Goal: Information Seeking & Learning: Learn about a topic

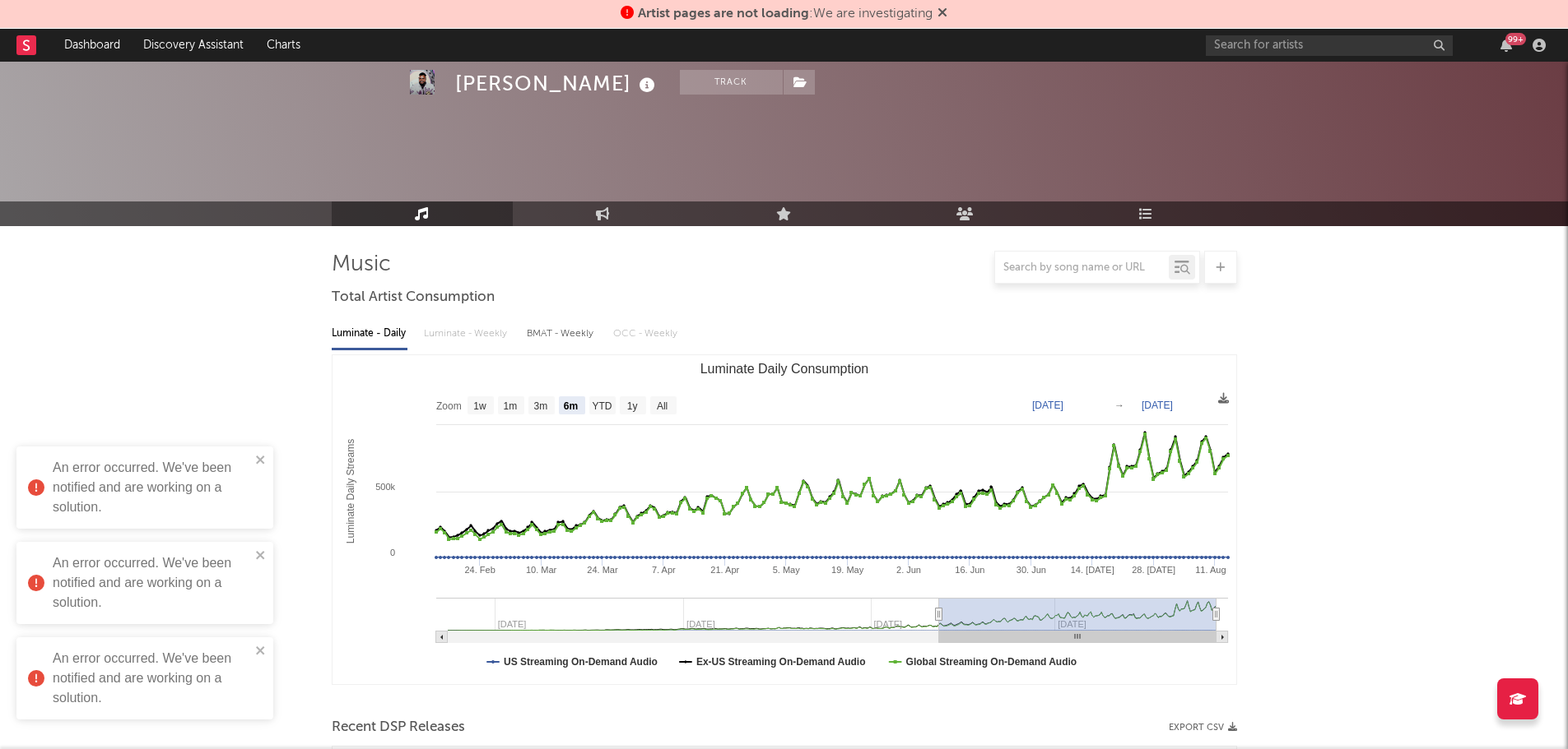
select select "6m"
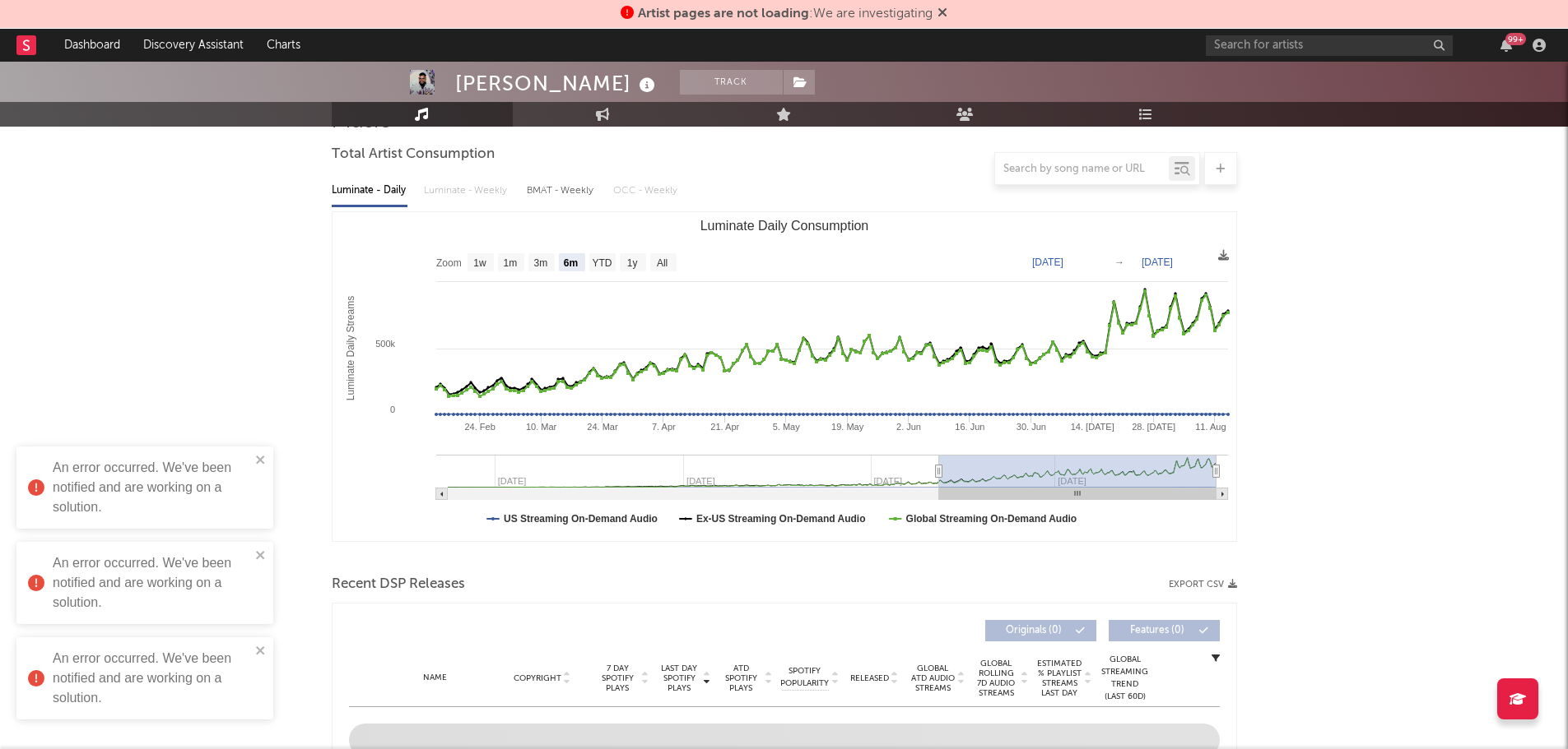
scroll to position [94, 0]
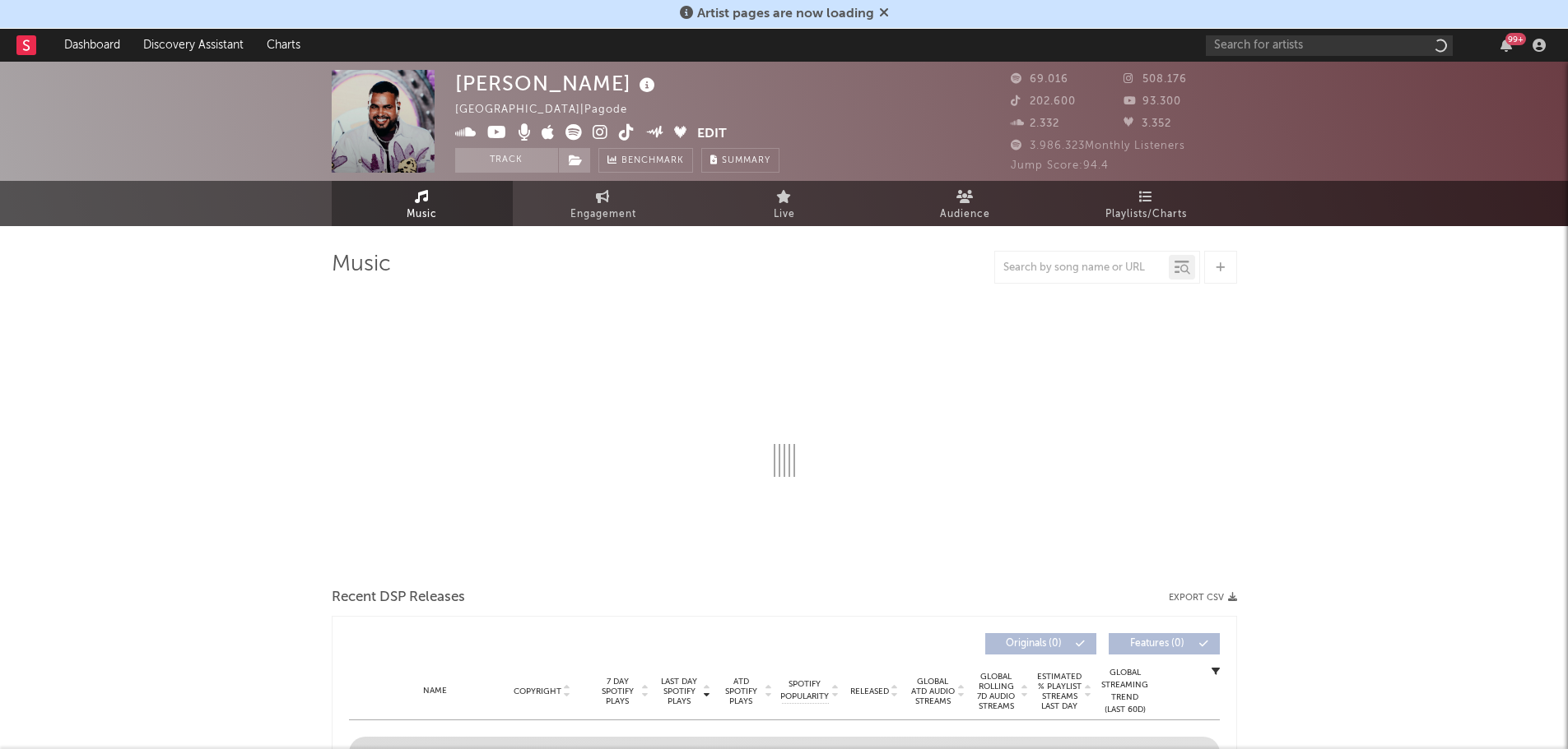
select select "6m"
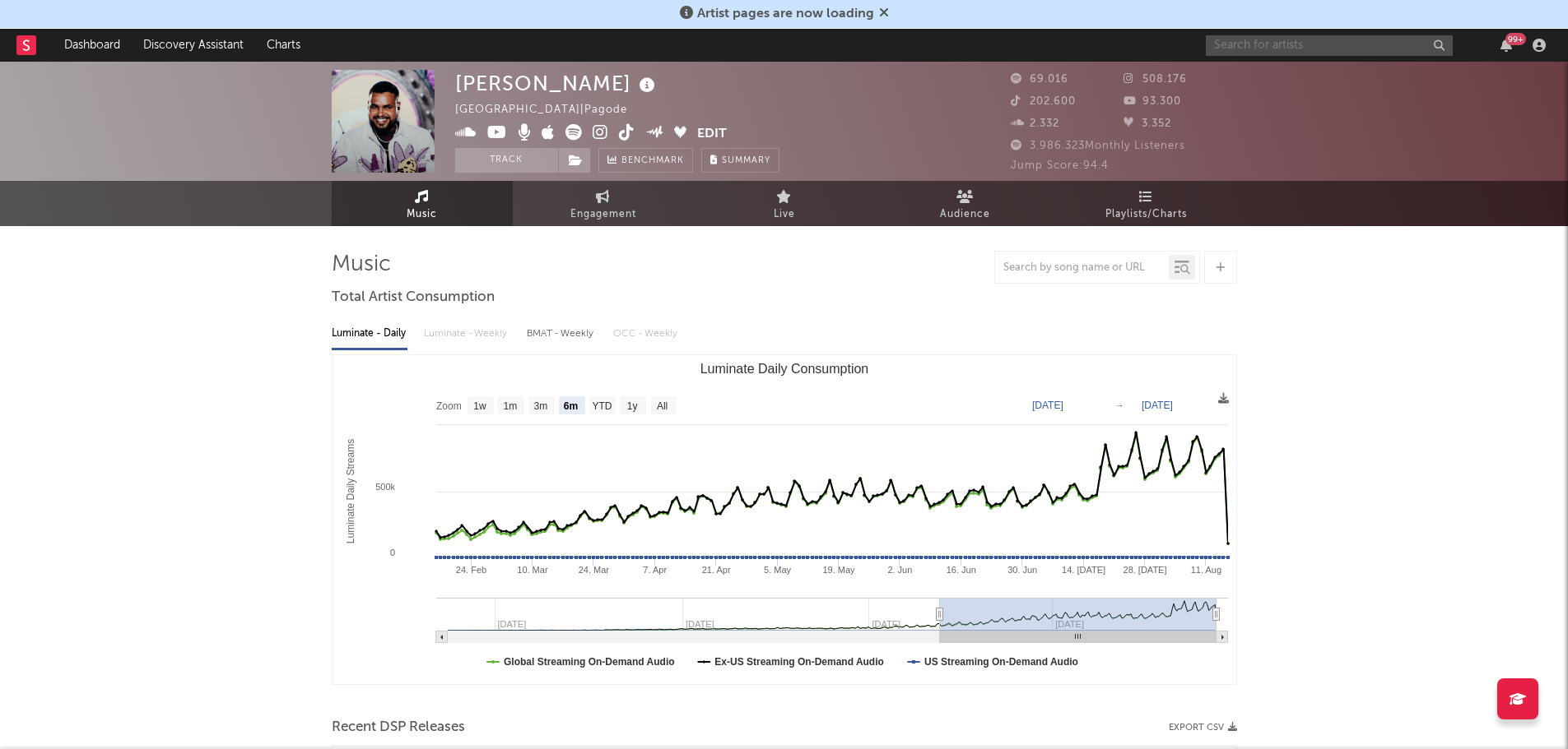
click at [1390, 42] on input "text" at bounding box center [1328, 45] width 247 height 20
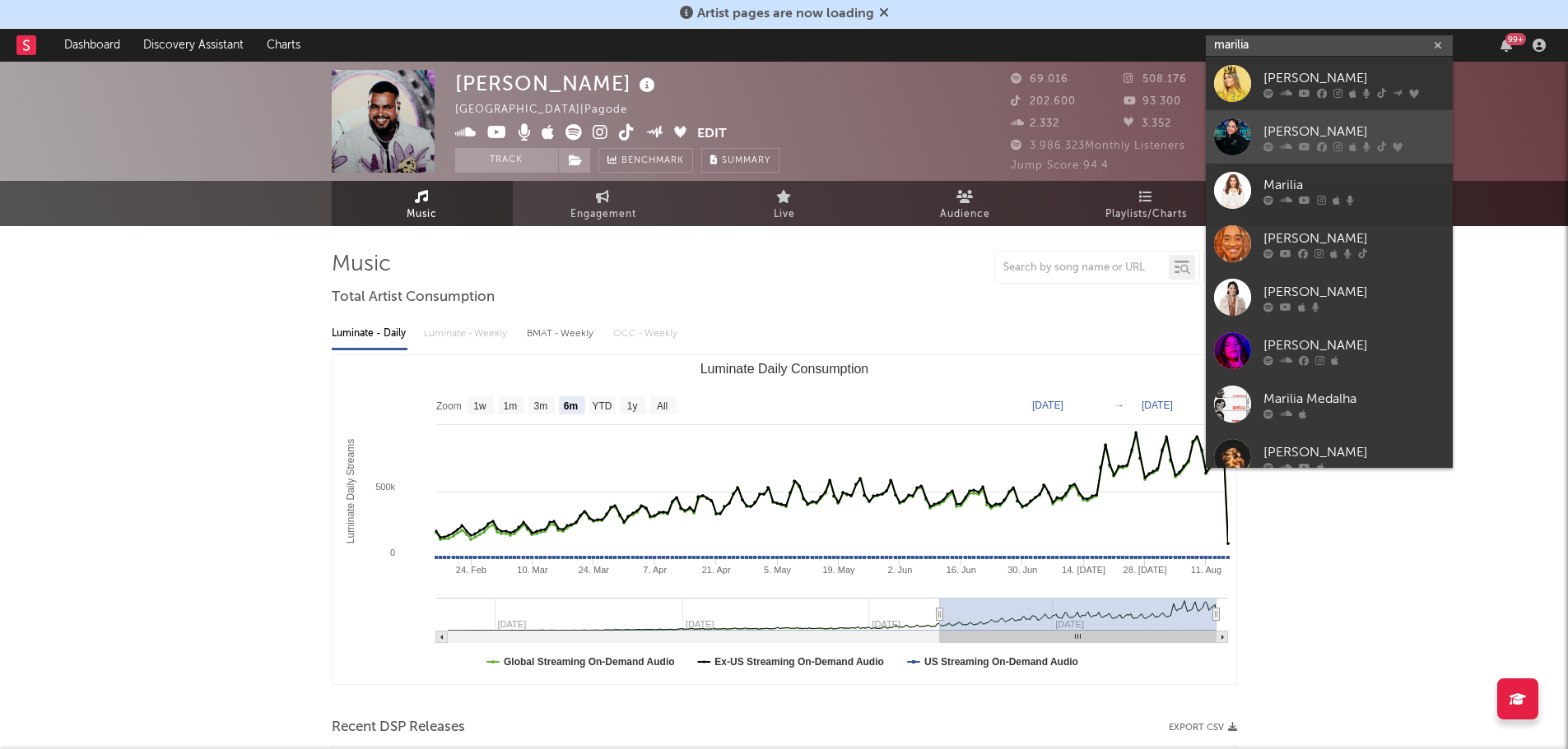
type input "marilia"
click at [1321, 138] on div "[PERSON_NAME]" at bounding box center [1353, 131] width 181 height 20
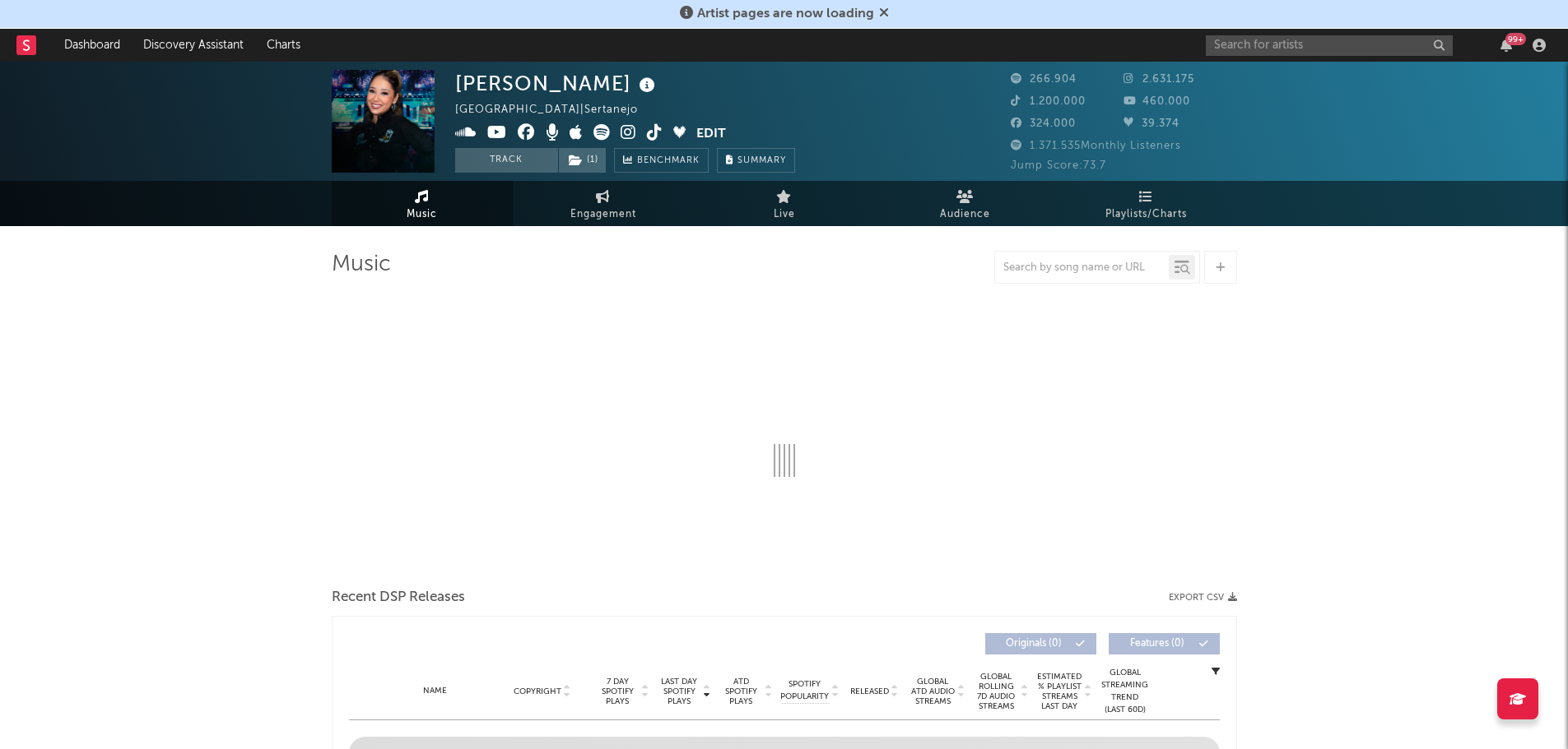
select select "6m"
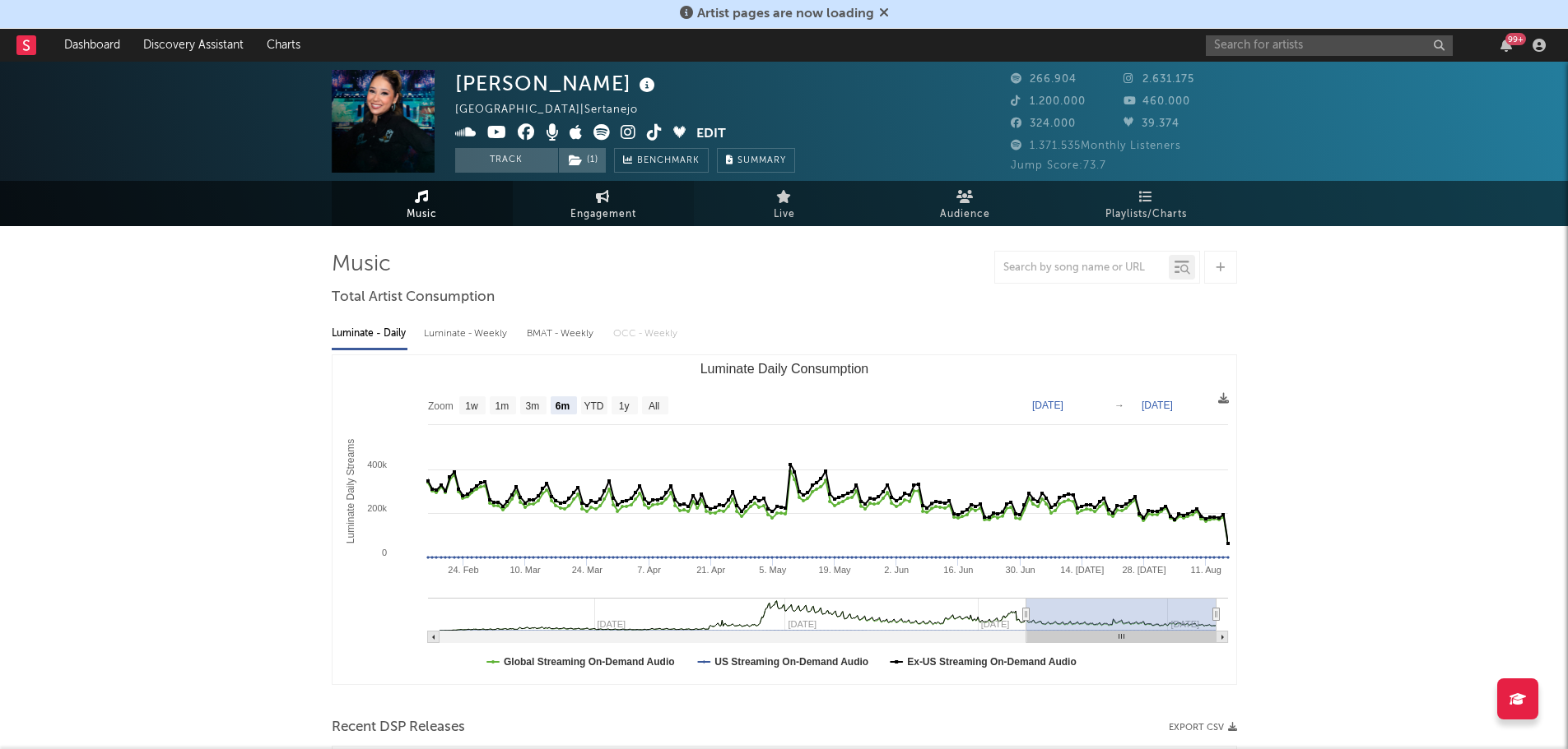
click at [588, 208] on span "Engagement" at bounding box center [603, 215] width 66 height 20
select select "1w"
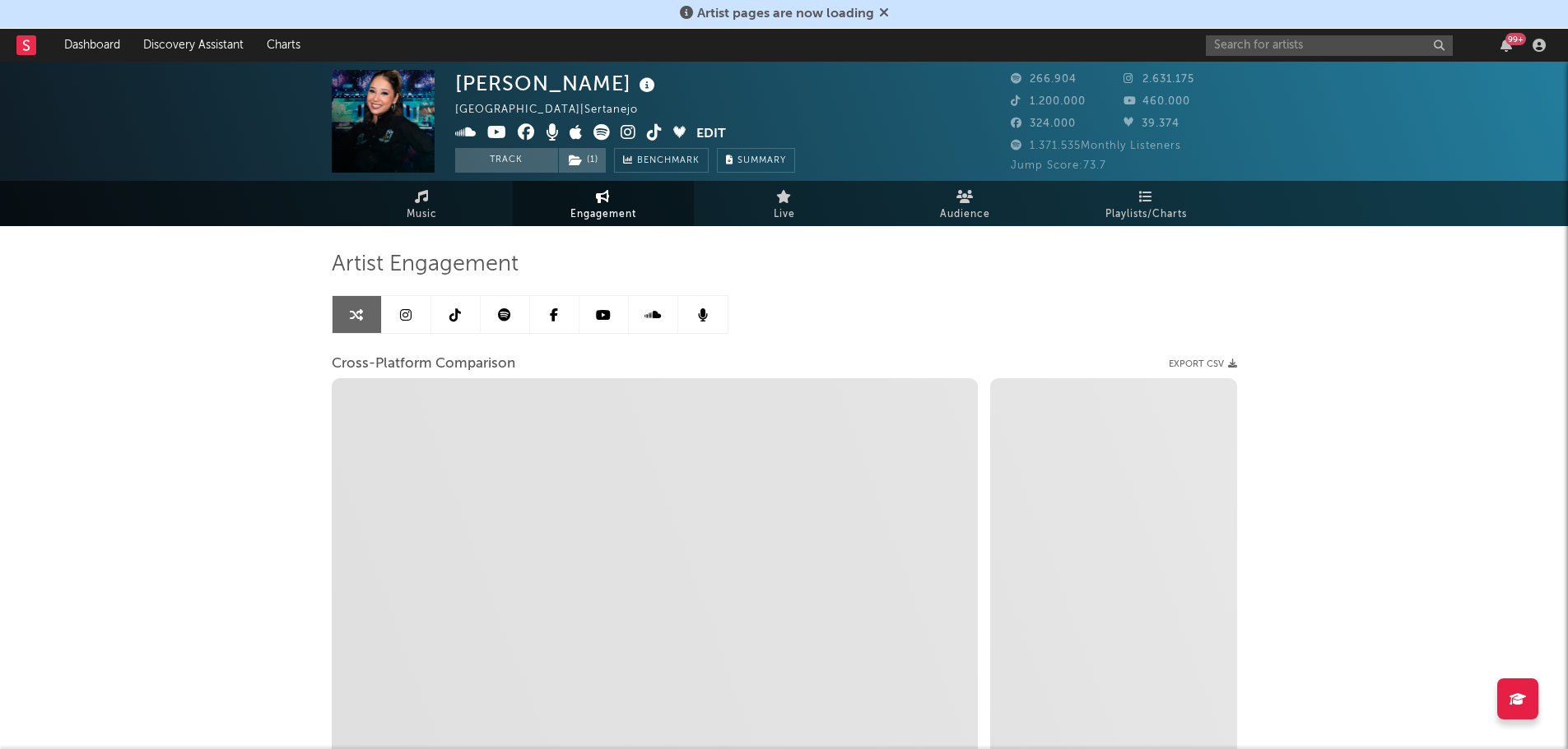
select select "1m"
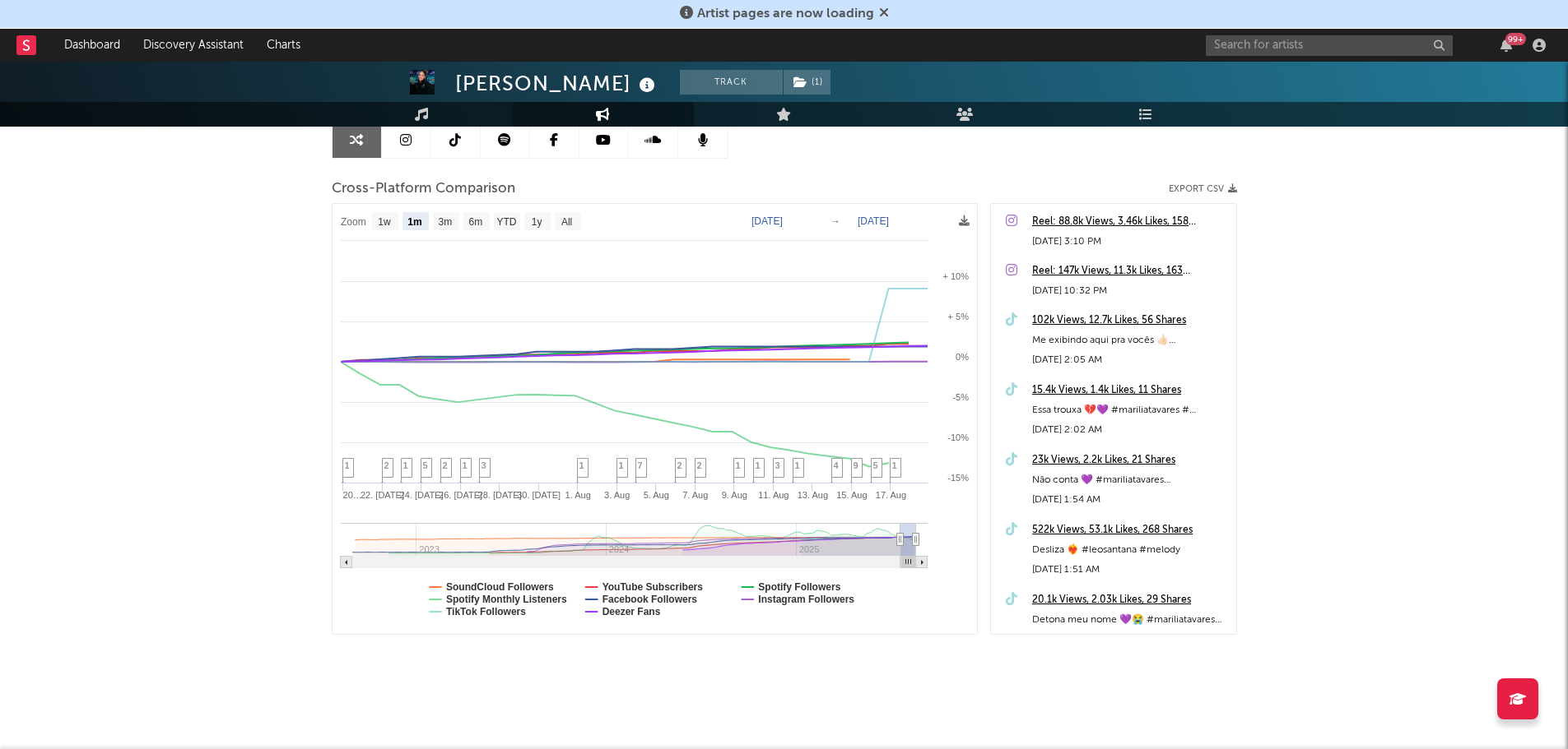
scroll to position [176, 0]
click at [486, 580] on text "SoundCloud Followers" at bounding box center [500, 586] width 107 height 12
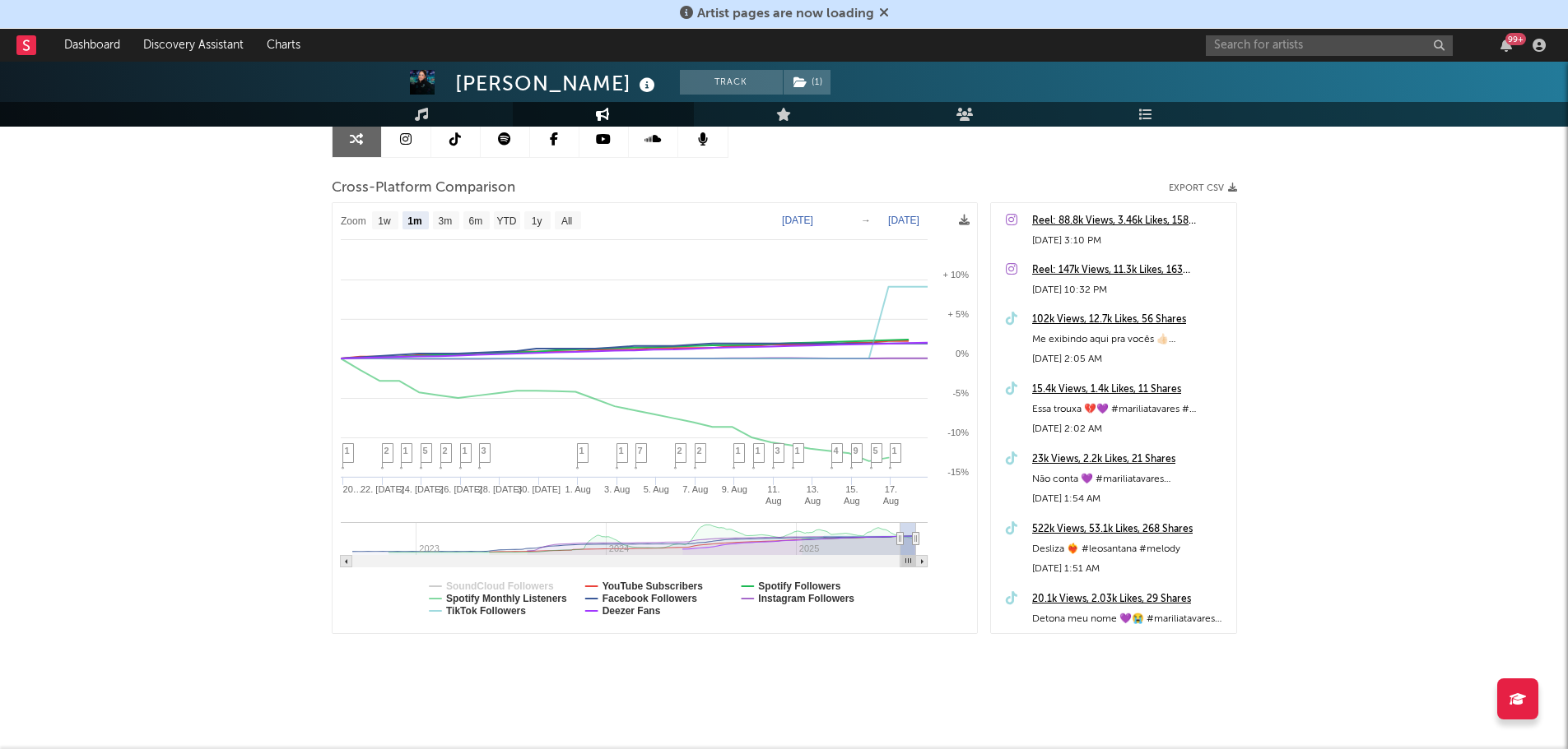
select select "1m"
click at [487, 595] on text "Spotify Monthly Listeners" at bounding box center [507, 598] width 121 height 12
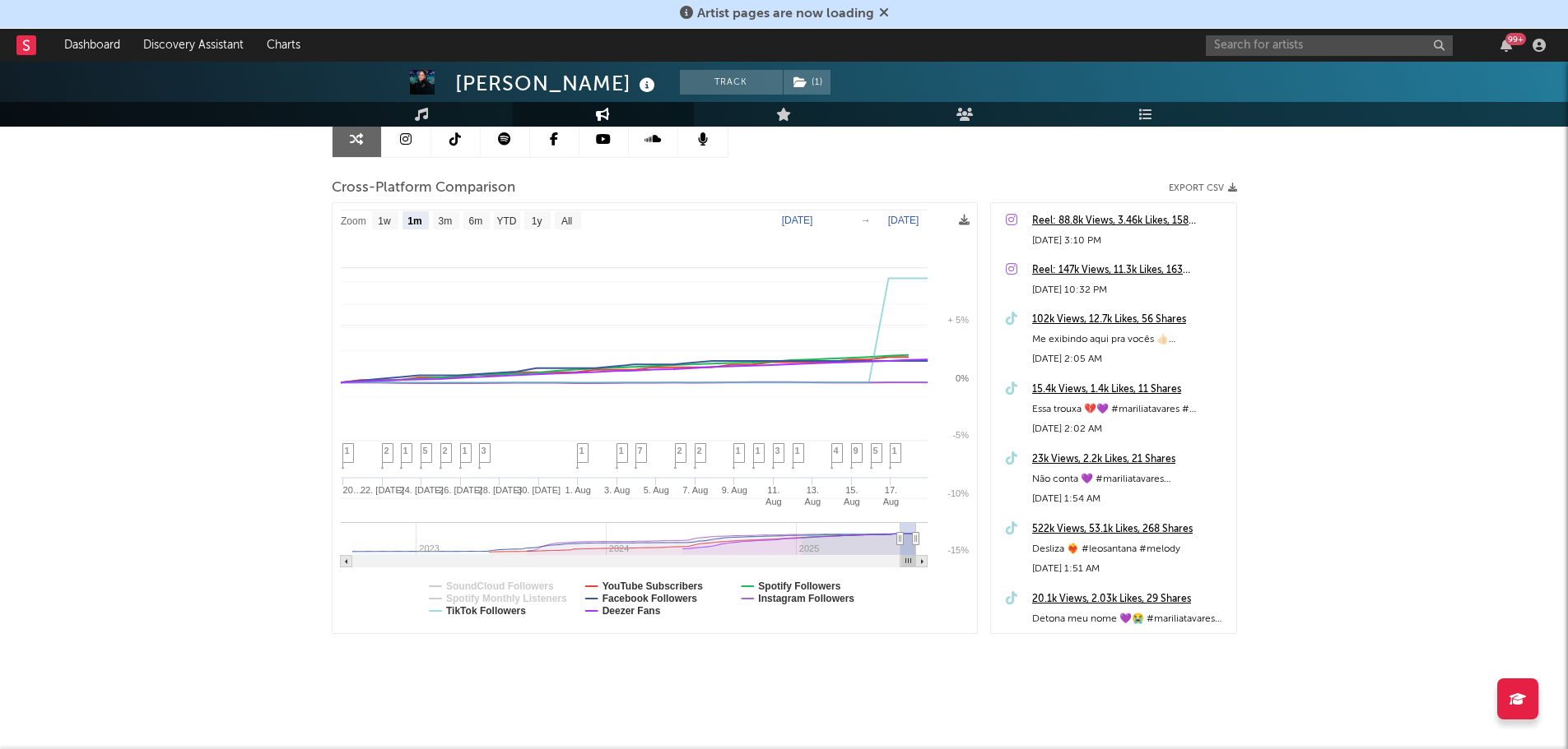
select select "1m"
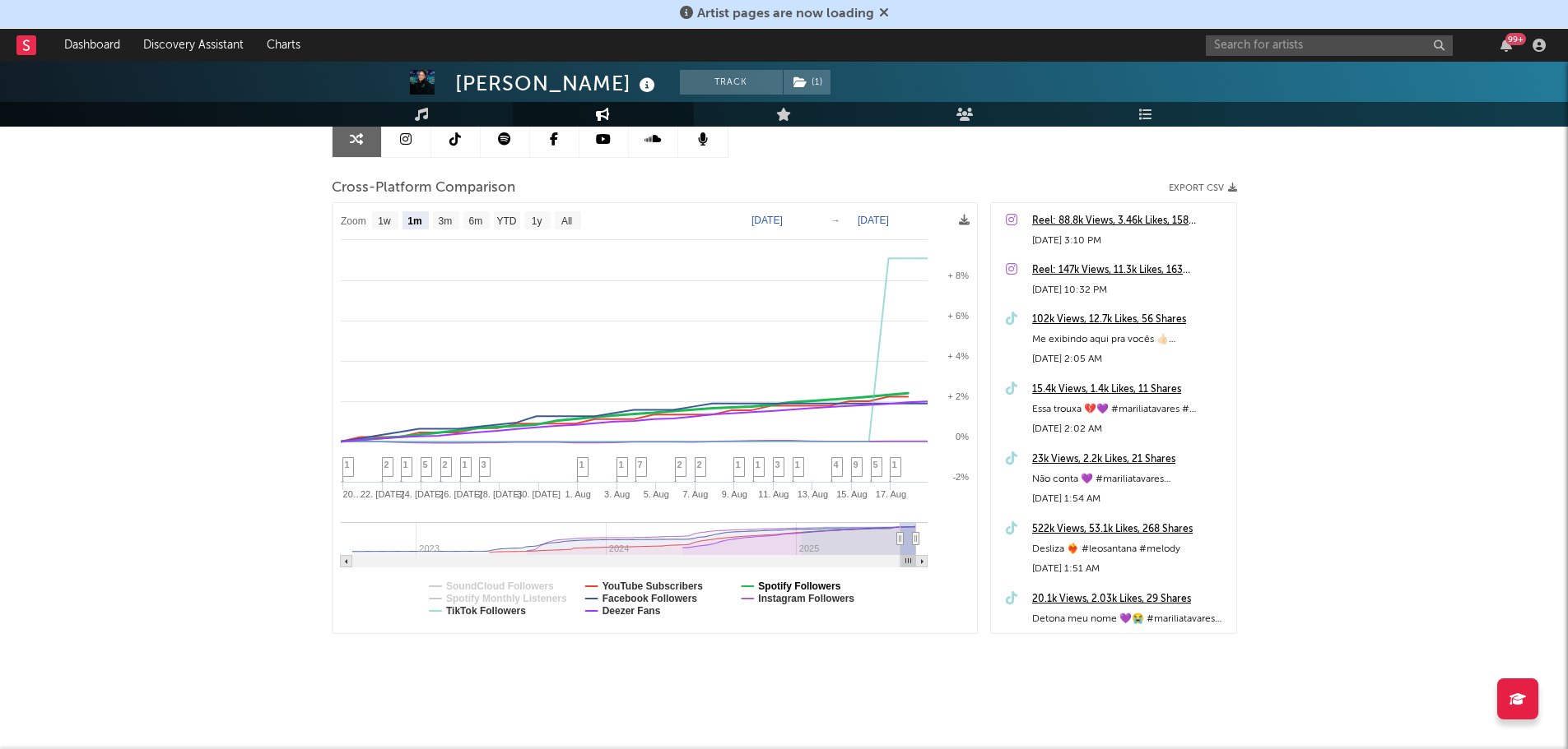
click at [789, 586] on text "Spotify Followers" at bounding box center [799, 586] width 83 height 12
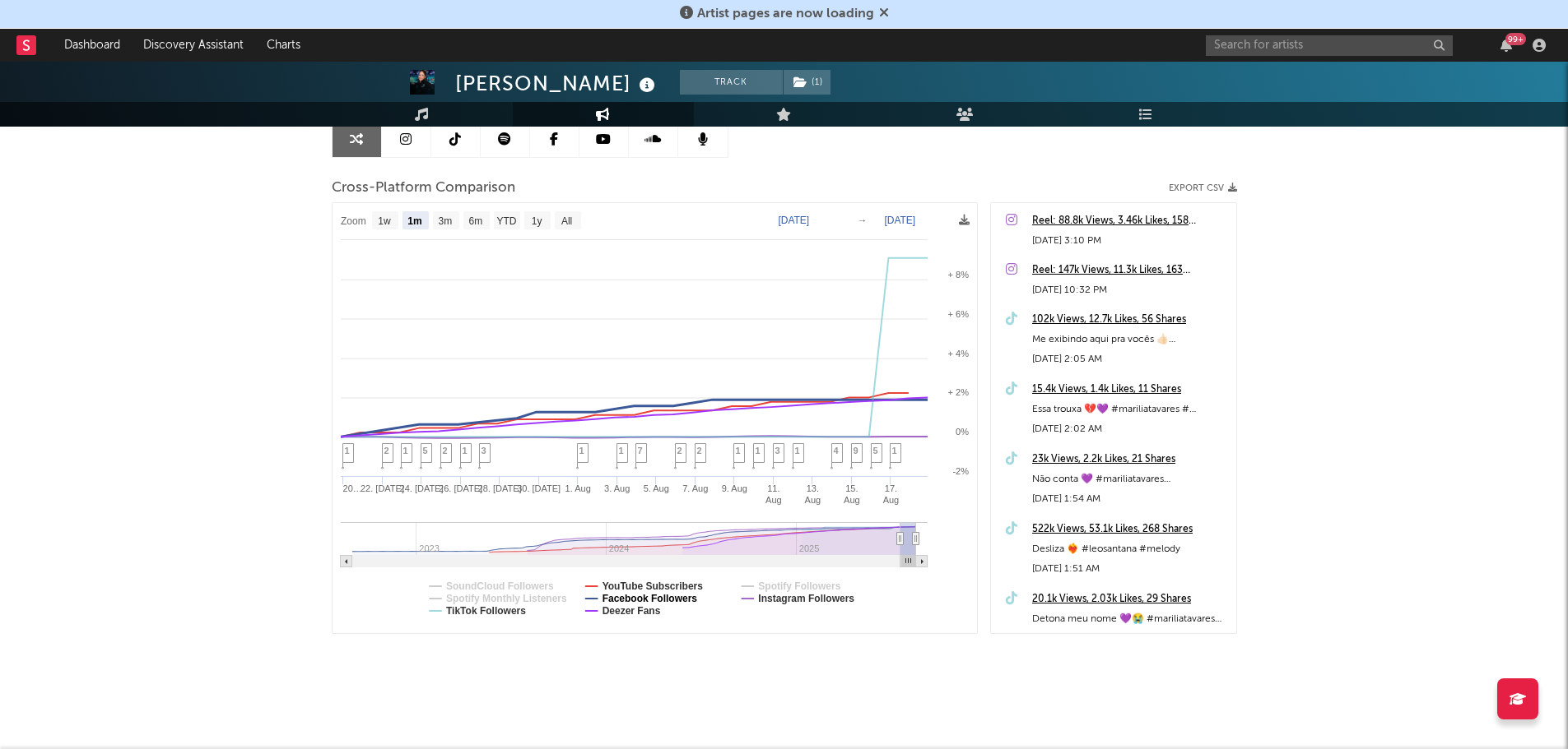
select select "1m"
click at [644, 597] on text "Facebook Followers" at bounding box center [649, 598] width 95 height 12
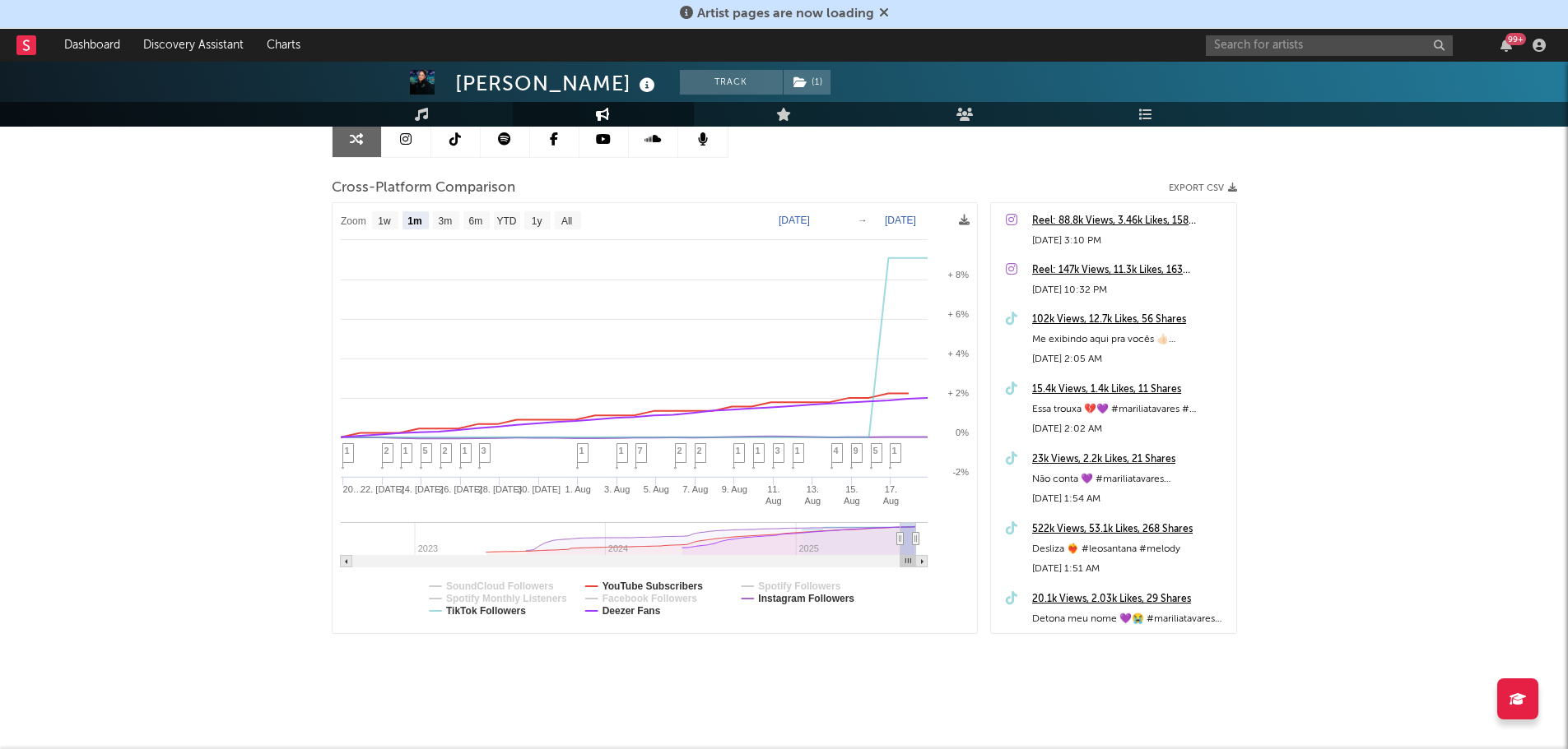
select select "1m"
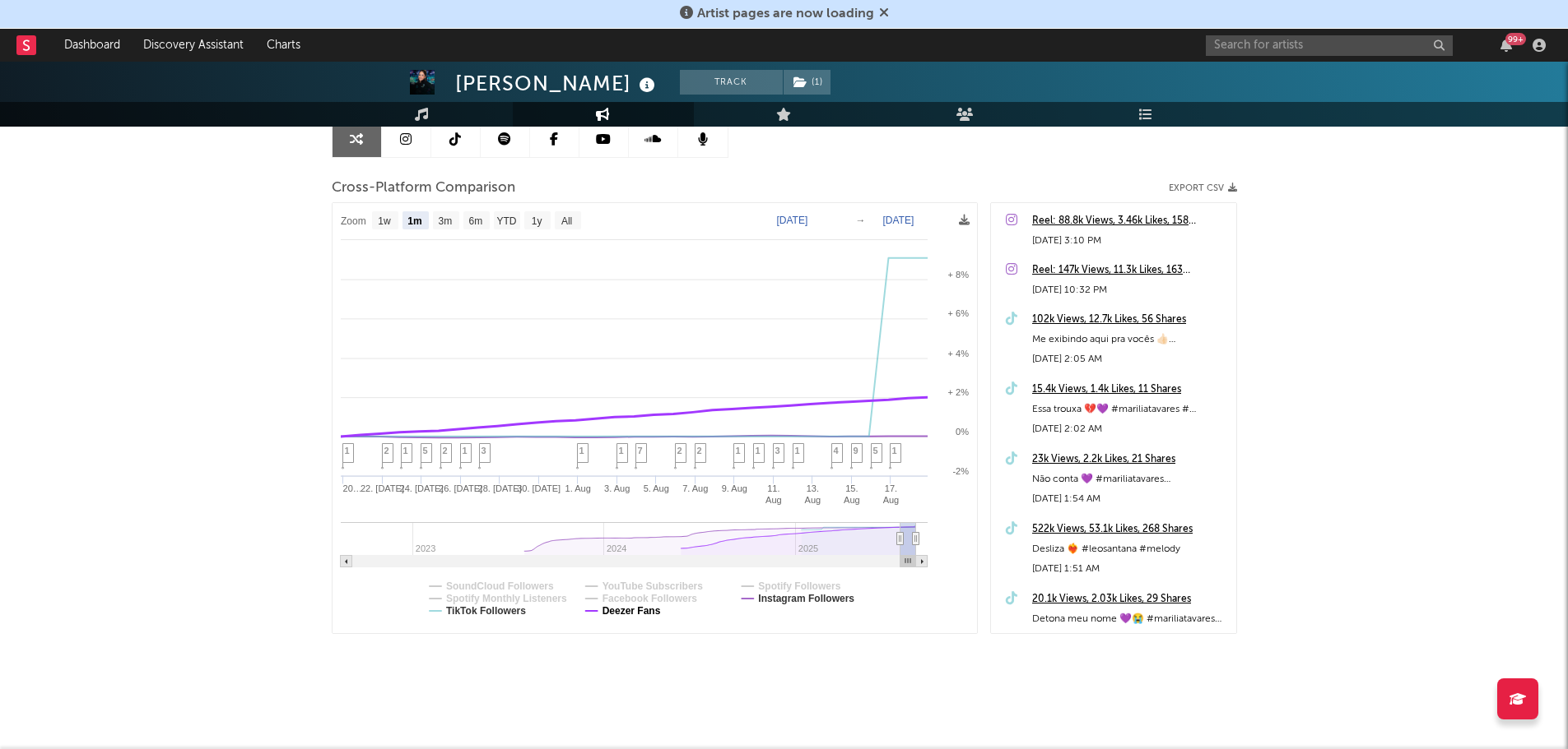
select select "1m"
